Goal: Transaction & Acquisition: Purchase product/service

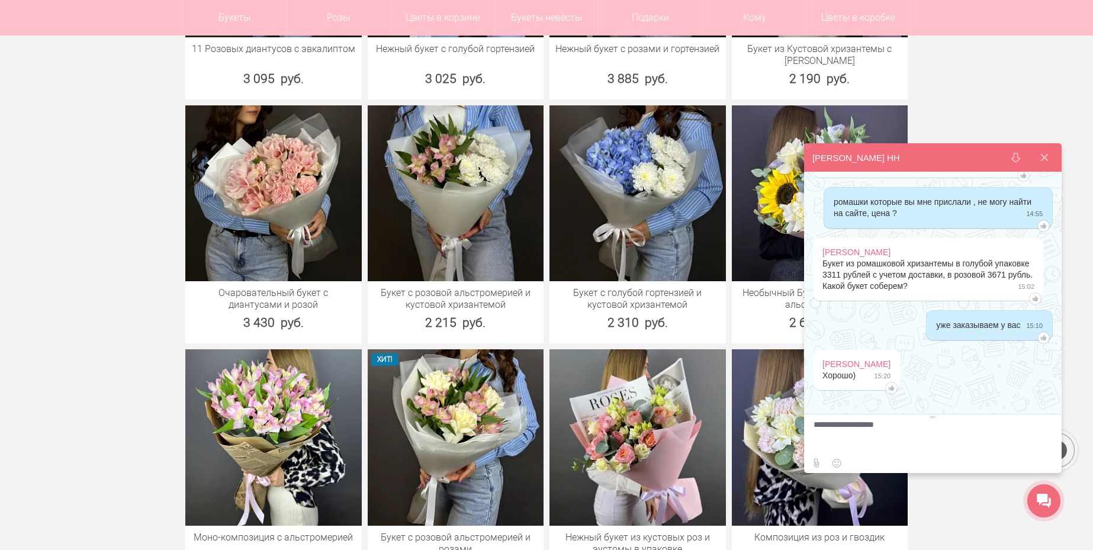
scroll to position [947, 0]
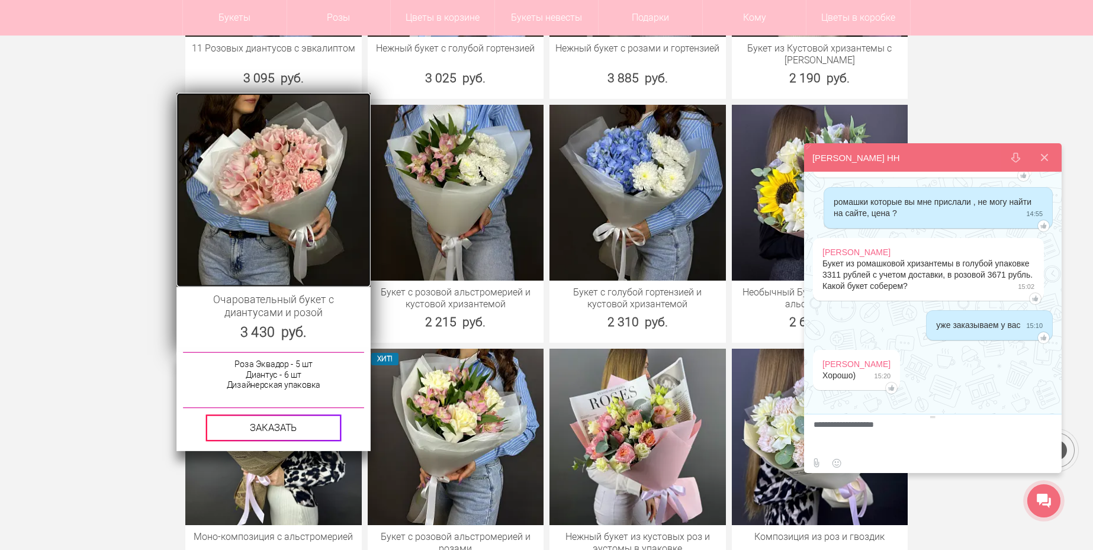
click at [214, 185] on img at bounding box center [273, 189] width 194 height 194
click at [319, 172] on img at bounding box center [273, 189] width 194 height 194
click at [311, 169] on img at bounding box center [273, 189] width 194 height 194
click at [219, 266] on img at bounding box center [273, 189] width 194 height 194
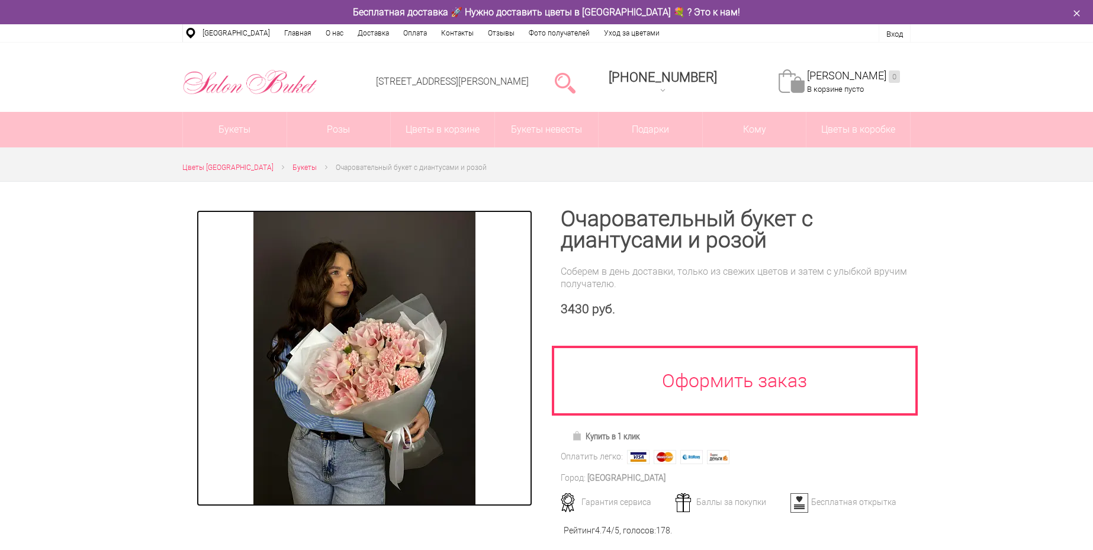
click at [390, 315] on img at bounding box center [364, 358] width 222 height 296
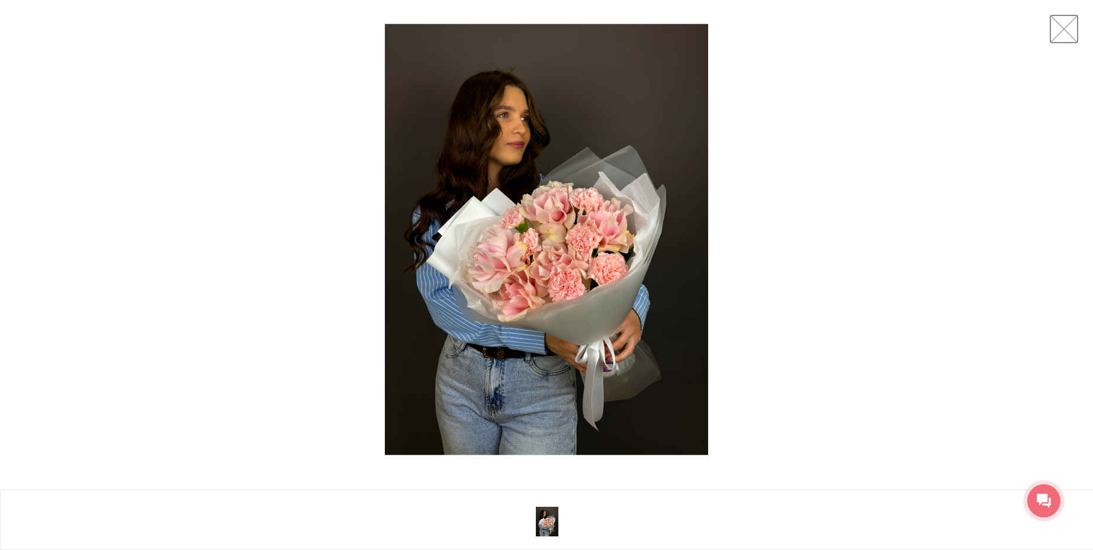
click at [1071, 32] on link at bounding box center [1064, 29] width 30 height 30
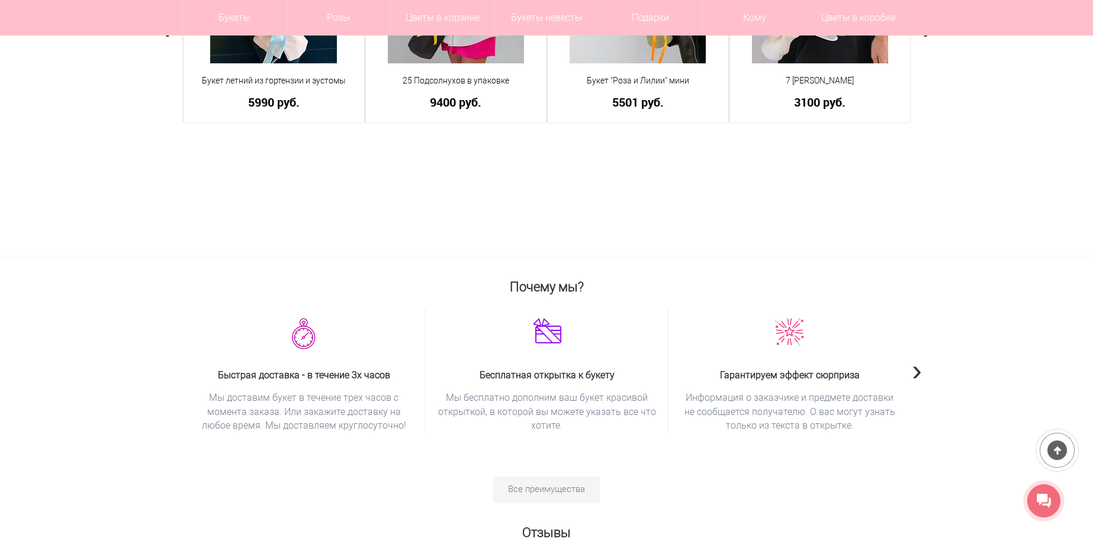
scroll to position [1385, 0]
